Goal: Find specific page/section: Find specific page/section

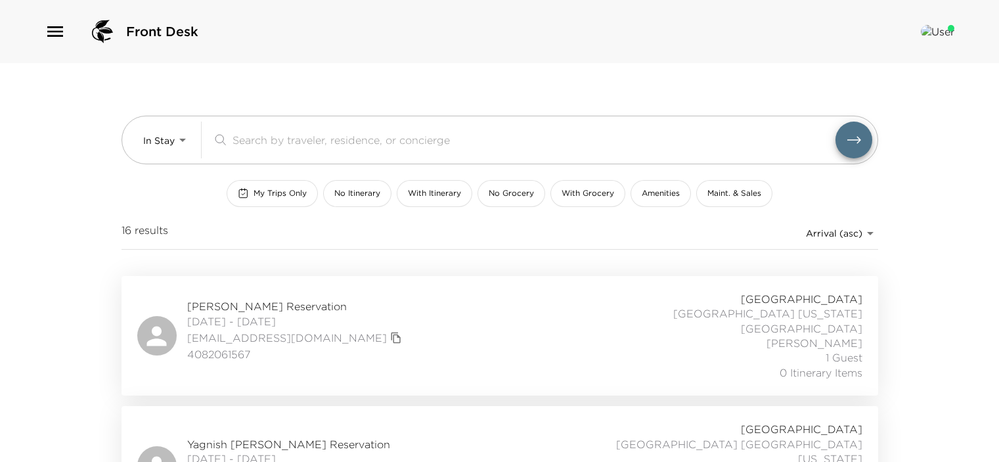
scroll to position [1697, 0]
